Goal: Navigation & Orientation: Find specific page/section

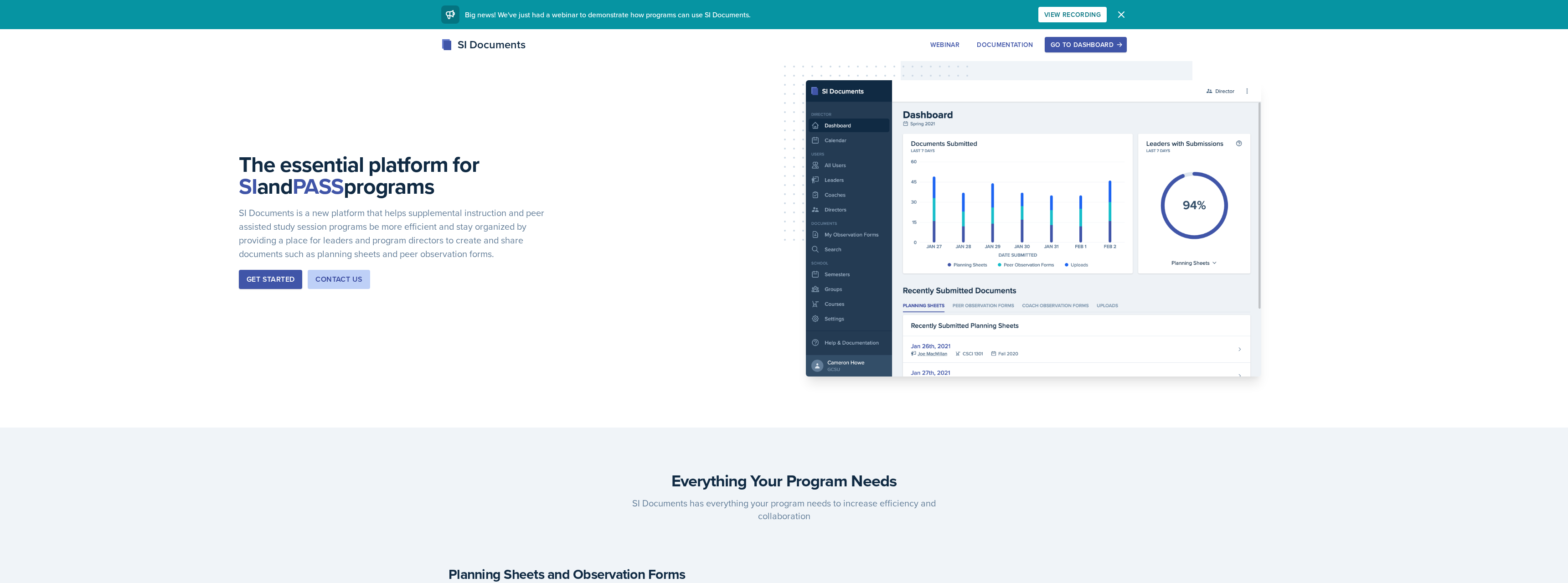
click at [1059, 44] on div "Go to Dashboard" at bounding box center [1086, 45] width 70 height 8
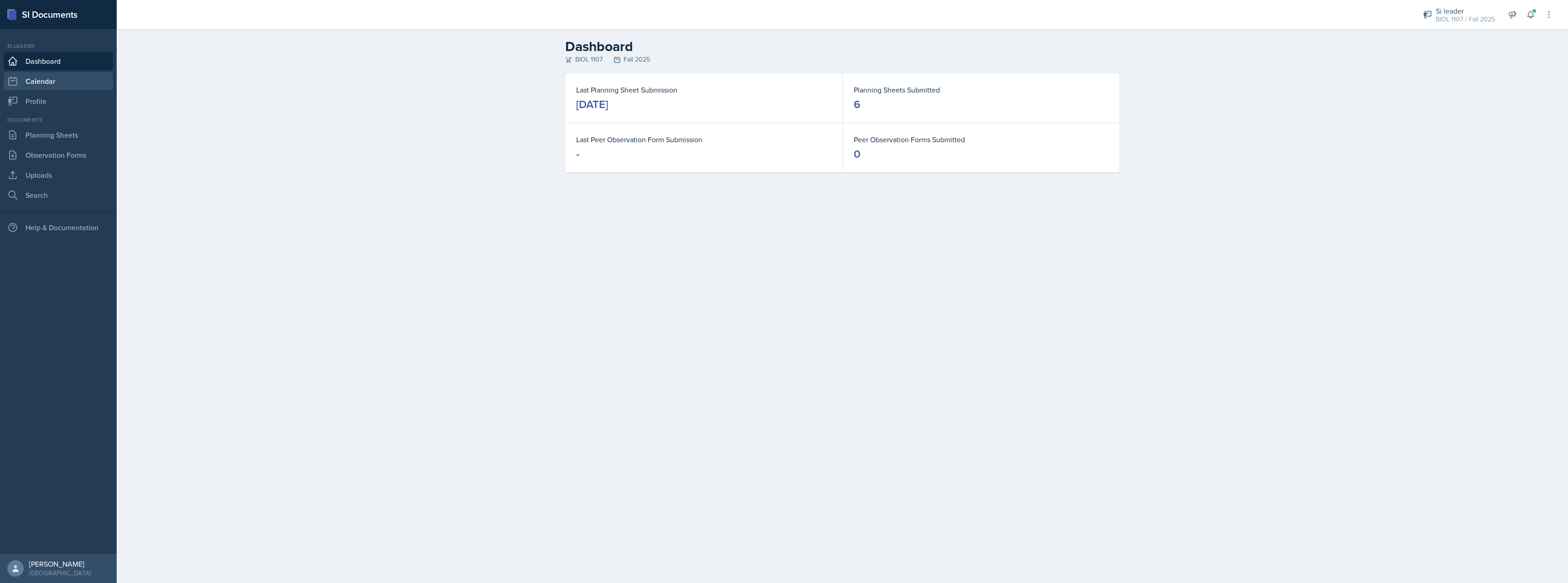
click at [70, 81] on link "Calendar" at bounding box center [58, 81] width 109 height 18
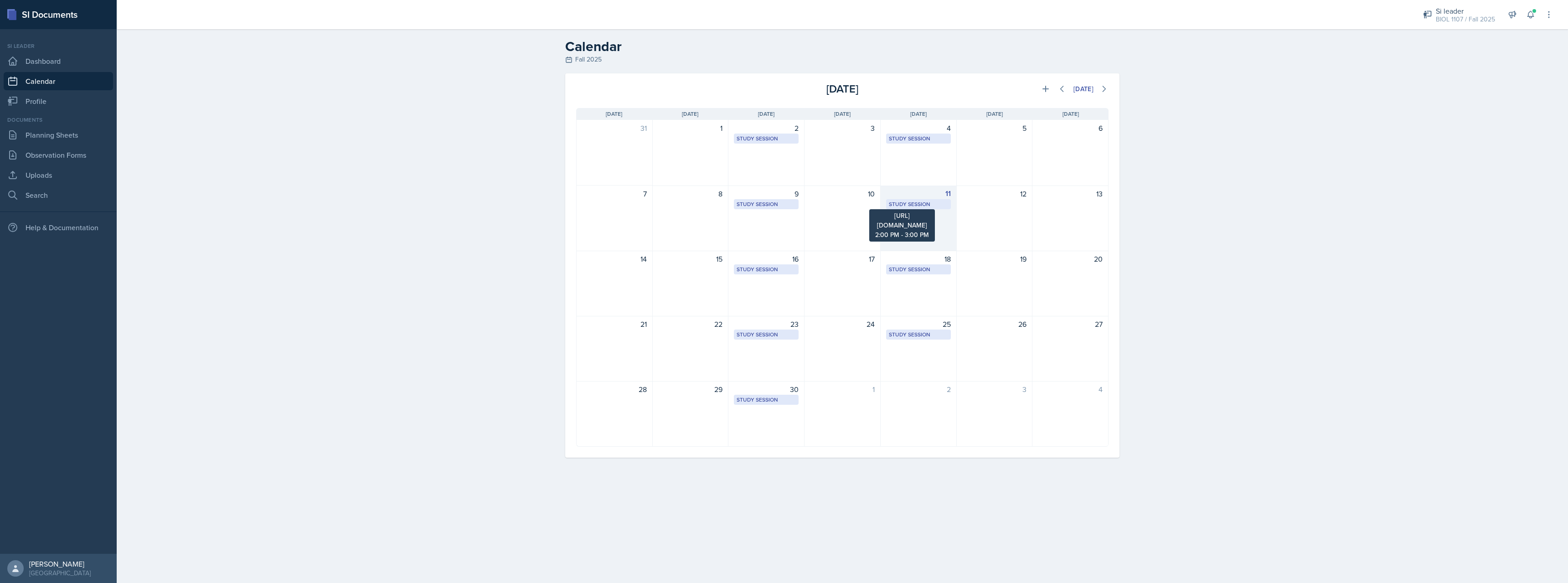
click at [917, 206] on div "Study Session" at bounding box center [918, 204] width 60 height 8
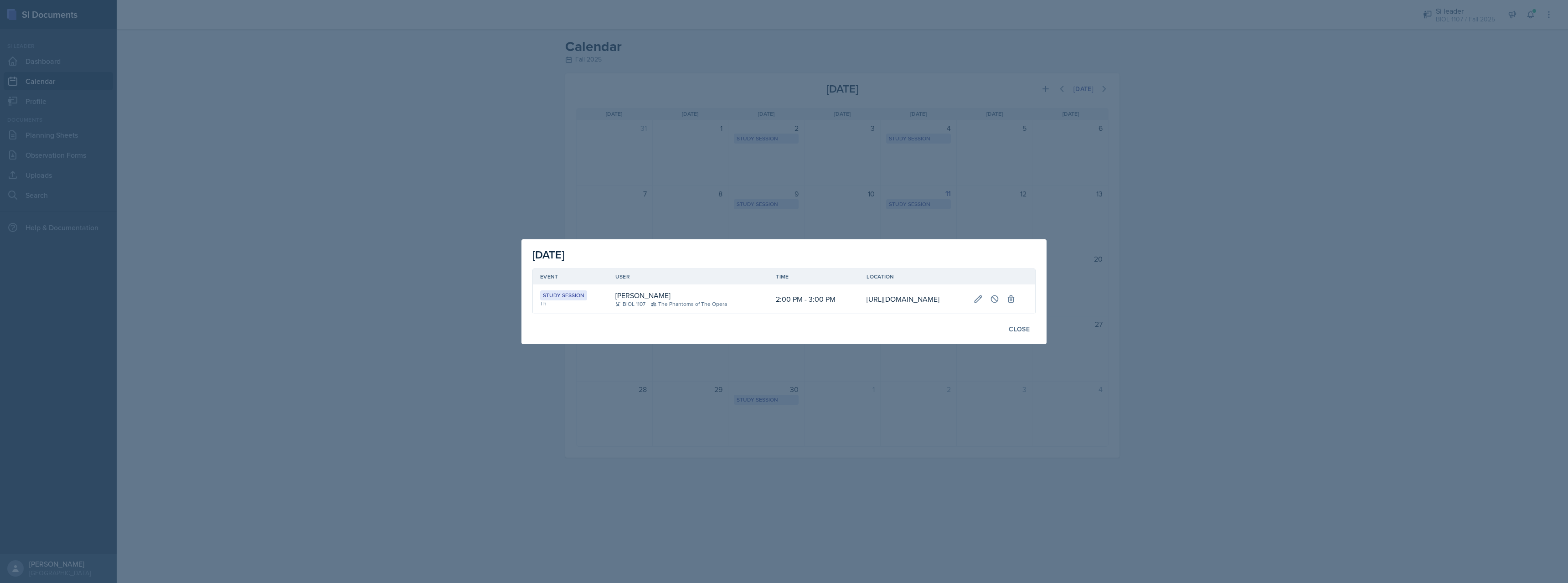
click at [880, 296] on td "[URL][DOMAIN_NAME]" at bounding box center [912, 299] width 107 height 29
click at [1193, 271] on div at bounding box center [784, 291] width 1568 height 583
